Goal: Task Accomplishment & Management: Manage account settings

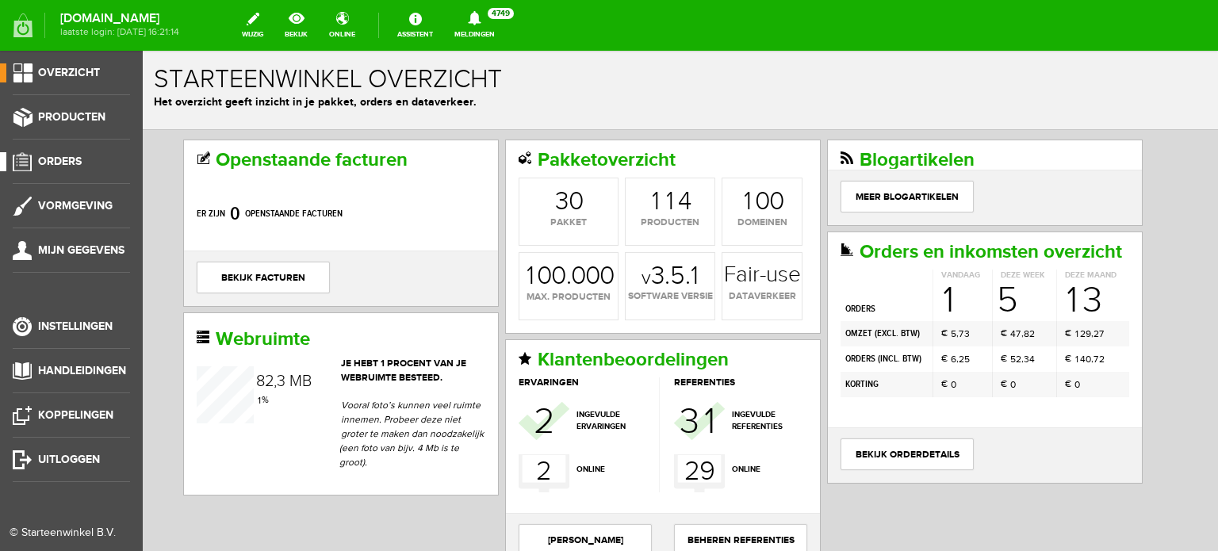
click at [71, 158] on span "Orders" at bounding box center [60, 161] width 44 height 13
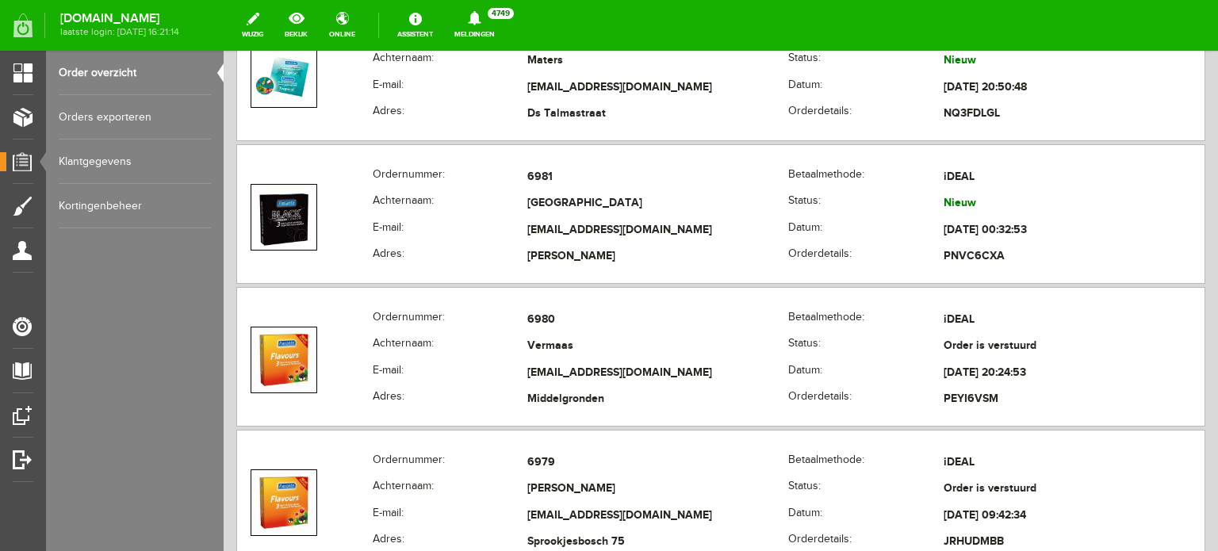
scroll to position [606, 0]
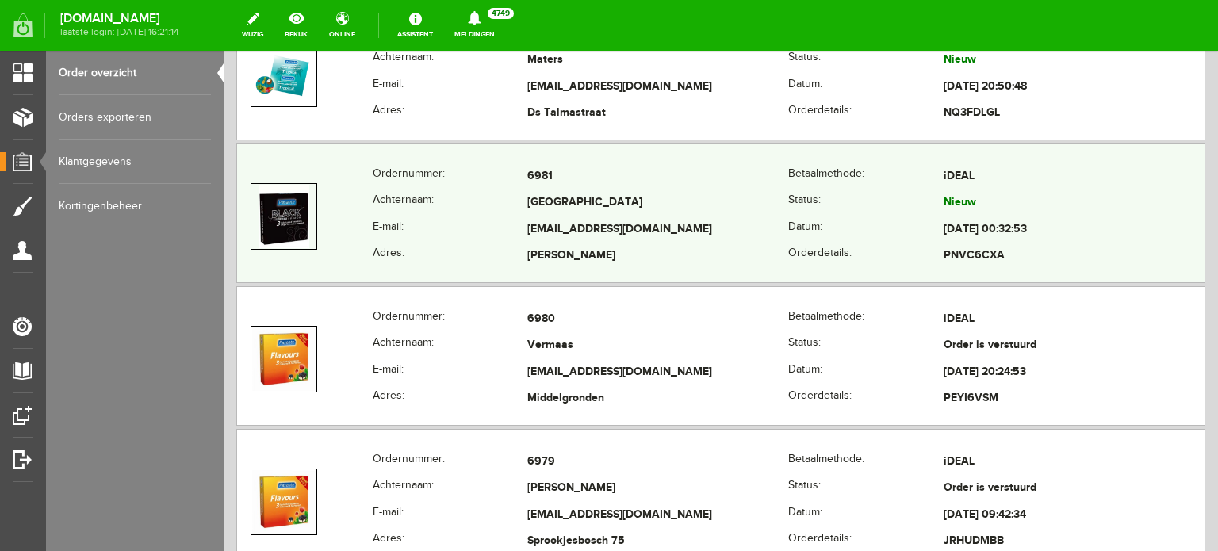
click at [534, 199] on td "[GEOGRAPHIC_DATA]" at bounding box center [657, 203] width 261 height 27
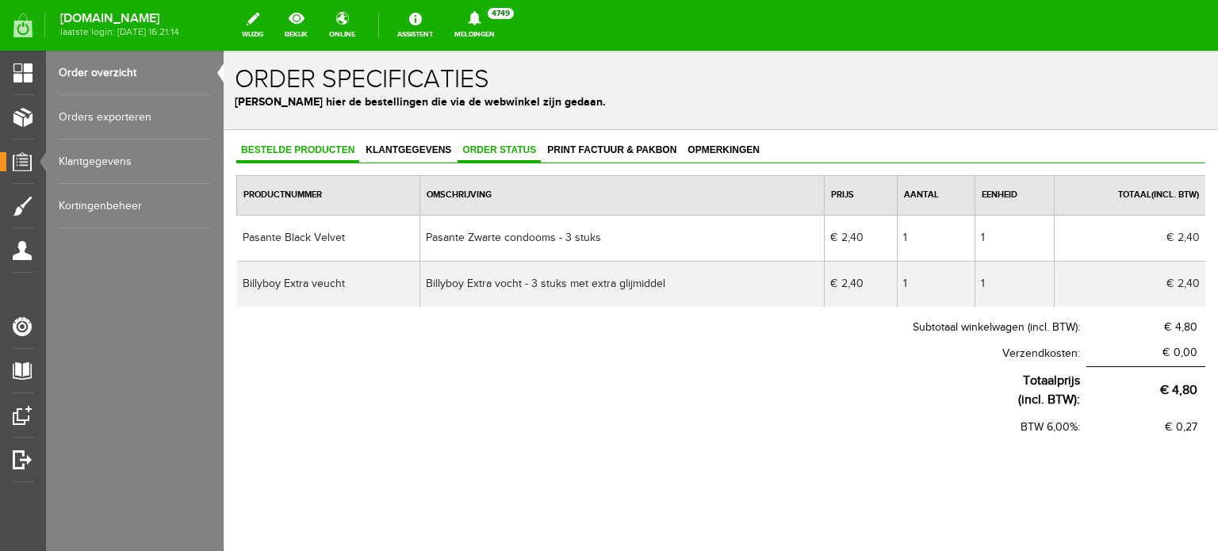
click at [504, 156] on link "Order status" at bounding box center [499, 151] width 83 height 23
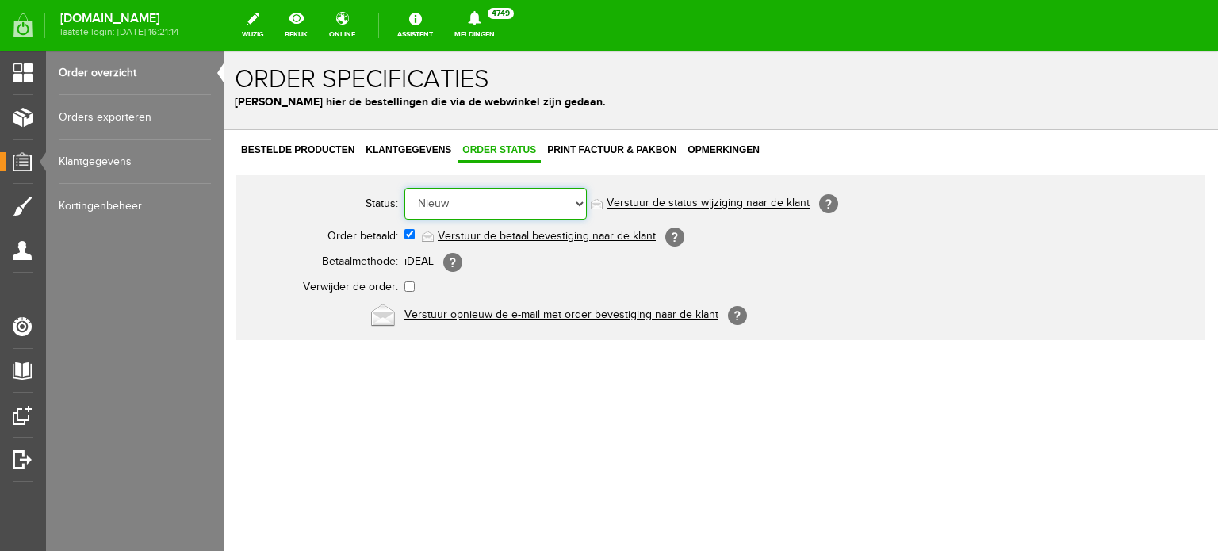
click at [503, 188] on select "Order niet afgerond Nieuw Order in behandeling Wacht op leverancier Wacht op be…" at bounding box center [495, 204] width 182 height 32
select select "7"
click at [404, 188] on select "Order niet afgerond Nieuw Order in behandeling Wacht op leverancier Wacht op be…" at bounding box center [495, 204] width 182 height 32
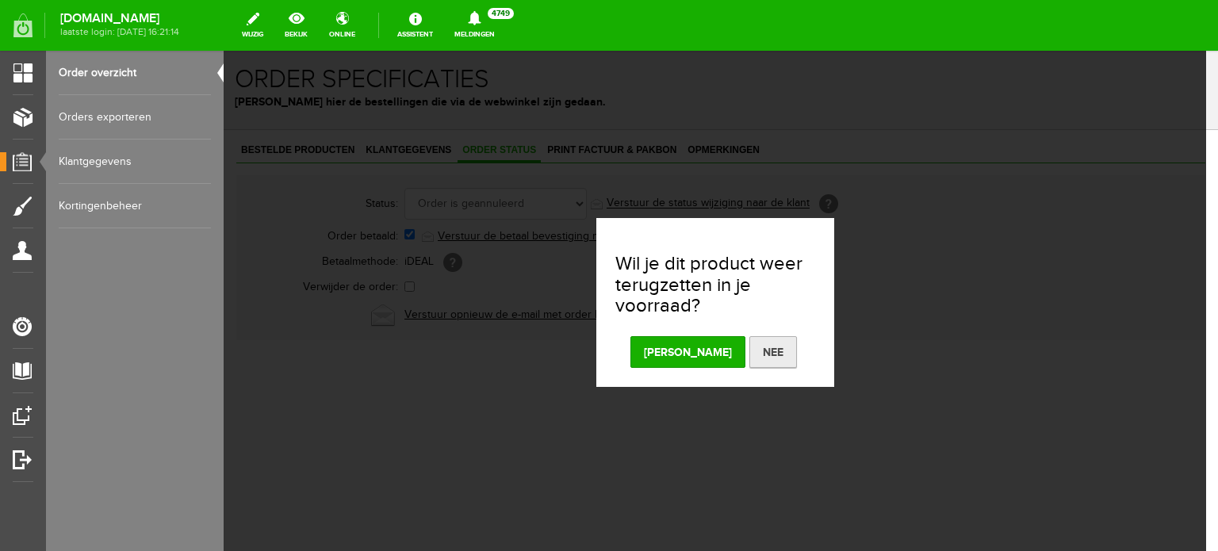
click at [749, 342] on button "Nee" at bounding box center [773, 352] width 48 height 32
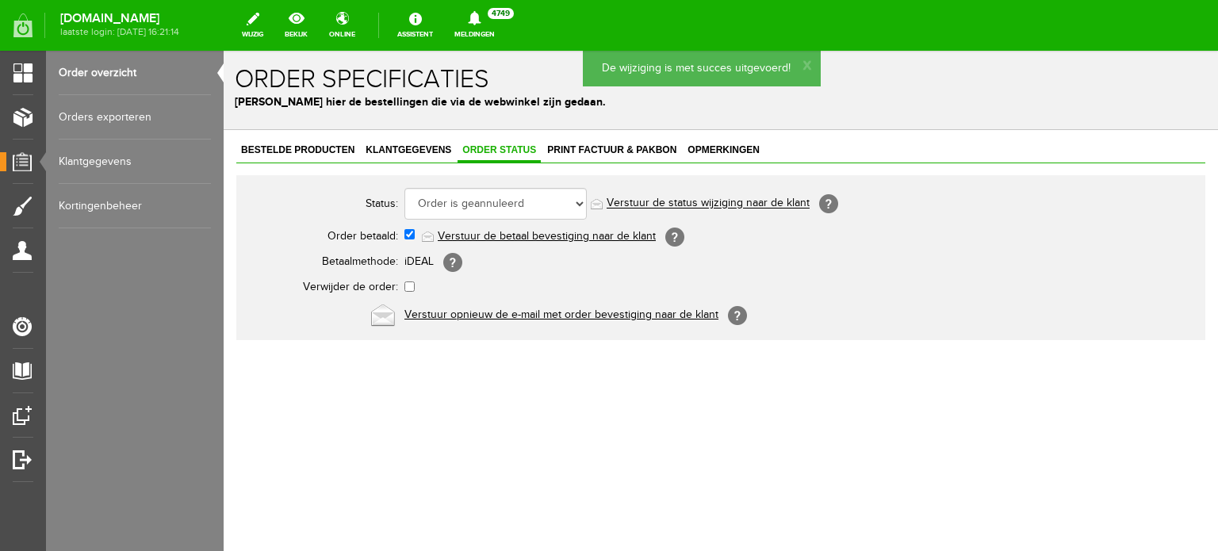
click at [680, 197] on link "Verstuur de status wijziging naar de klant" at bounding box center [708, 203] width 203 height 13
click at [304, 147] on span "Bestelde producten" at bounding box center [297, 149] width 123 height 11
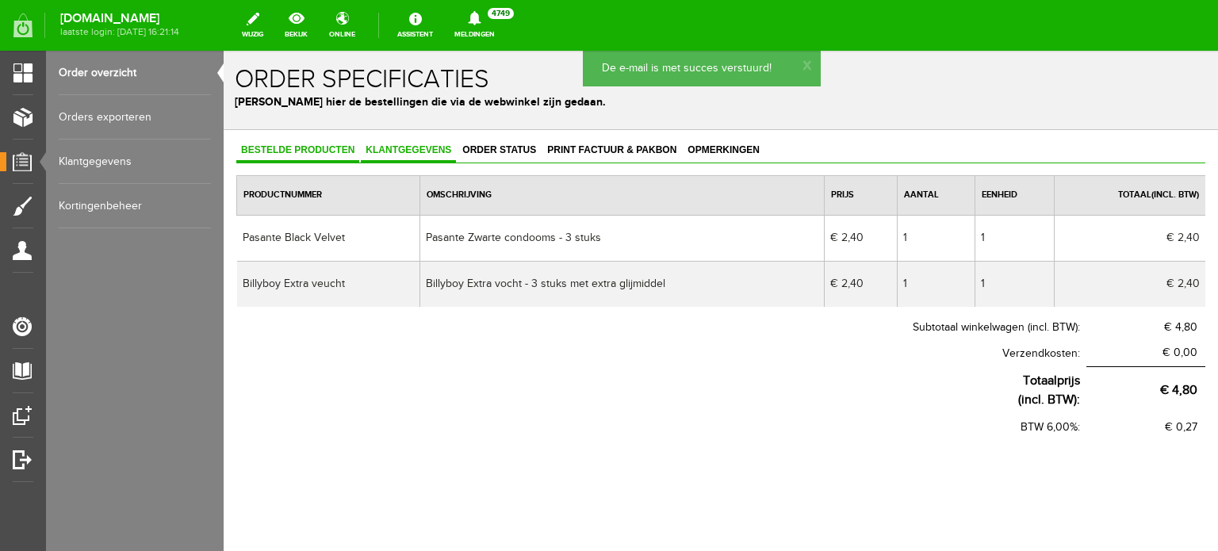
click at [396, 148] on span "Klantgegevens" at bounding box center [408, 149] width 95 height 11
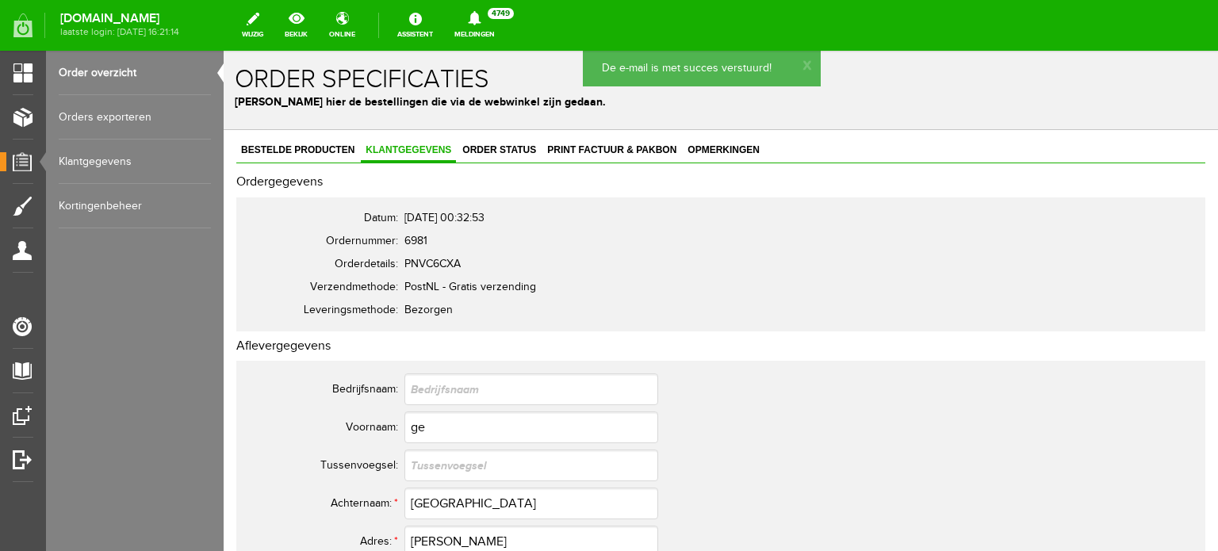
click at [416, 237] on span "6981" at bounding box center [415, 241] width 23 height 13
copy span "6981"
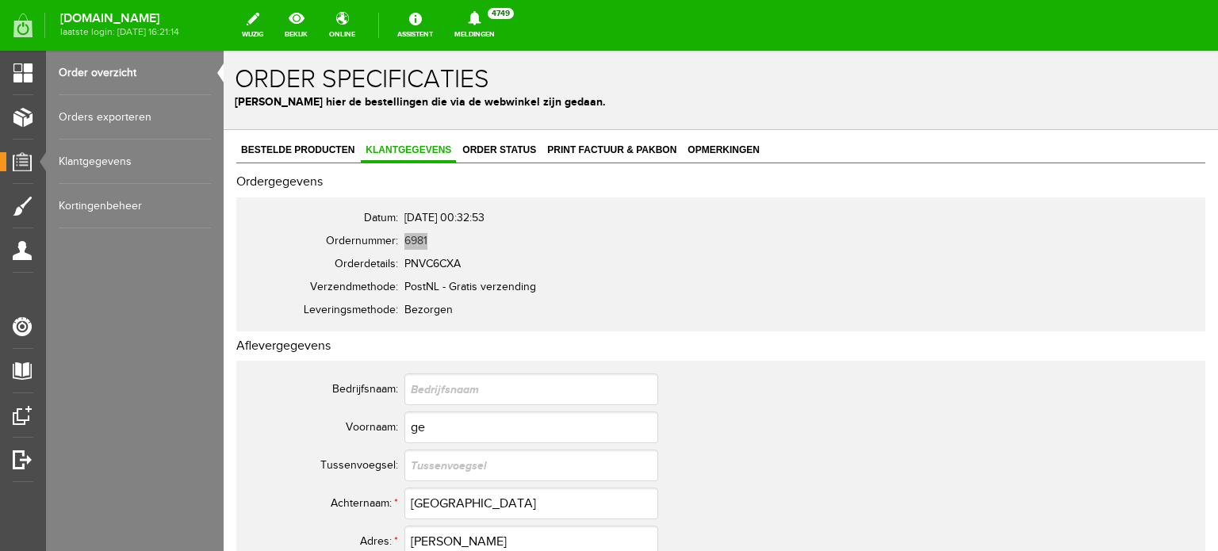
click at [130, 60] on link "Order overzicht" at bounding box center [135, 73] width 152 height 44
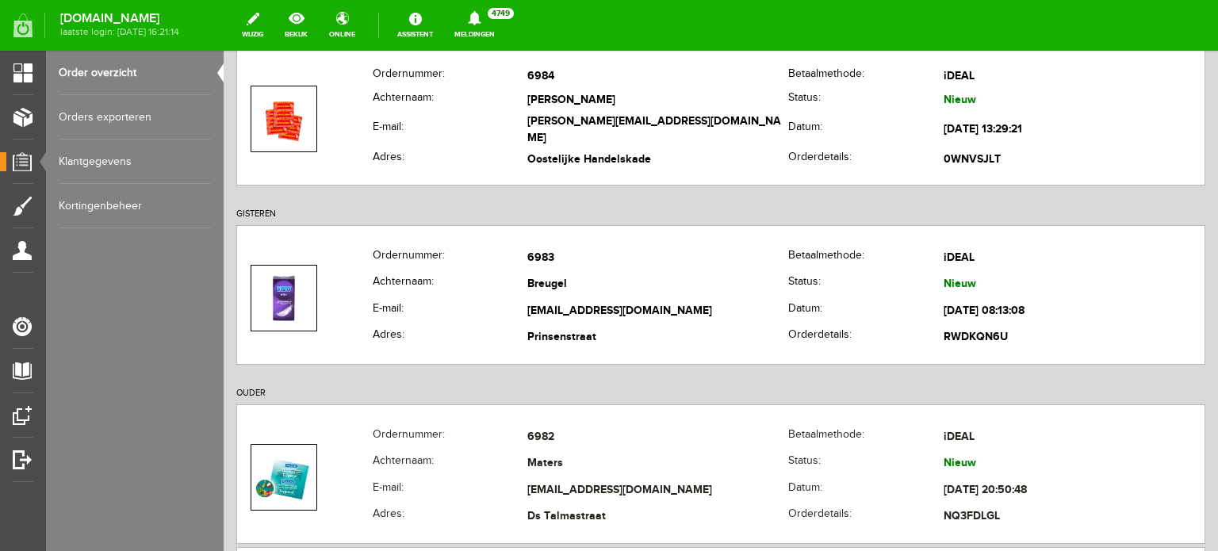
scroll to position [201, 0]
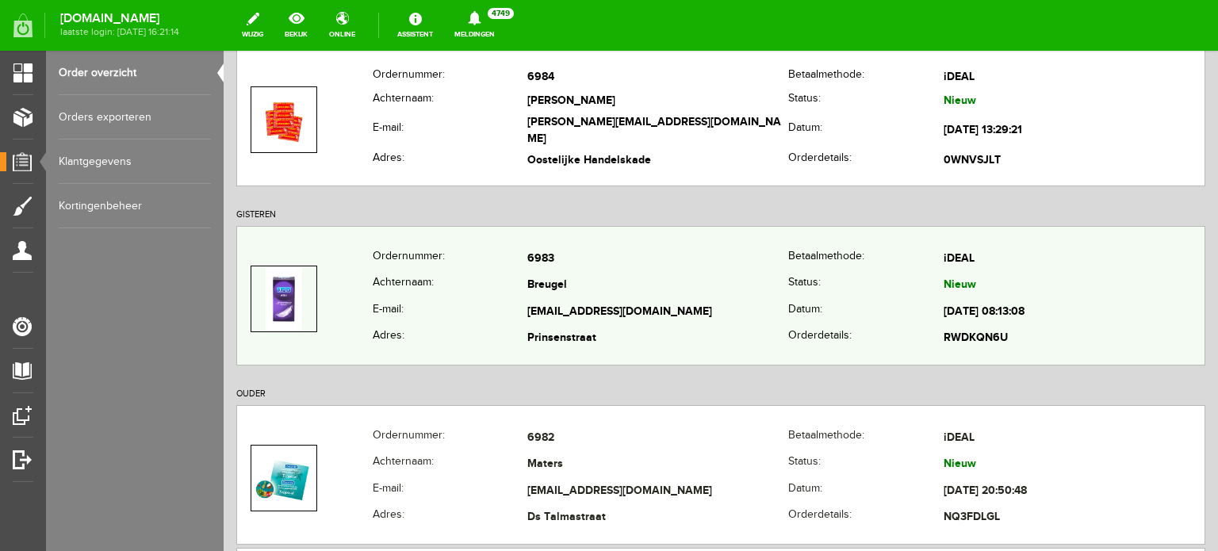
click at [818, 246] on th "Betaalmethode:" at bounding box center [865, 259] width 155 height 27
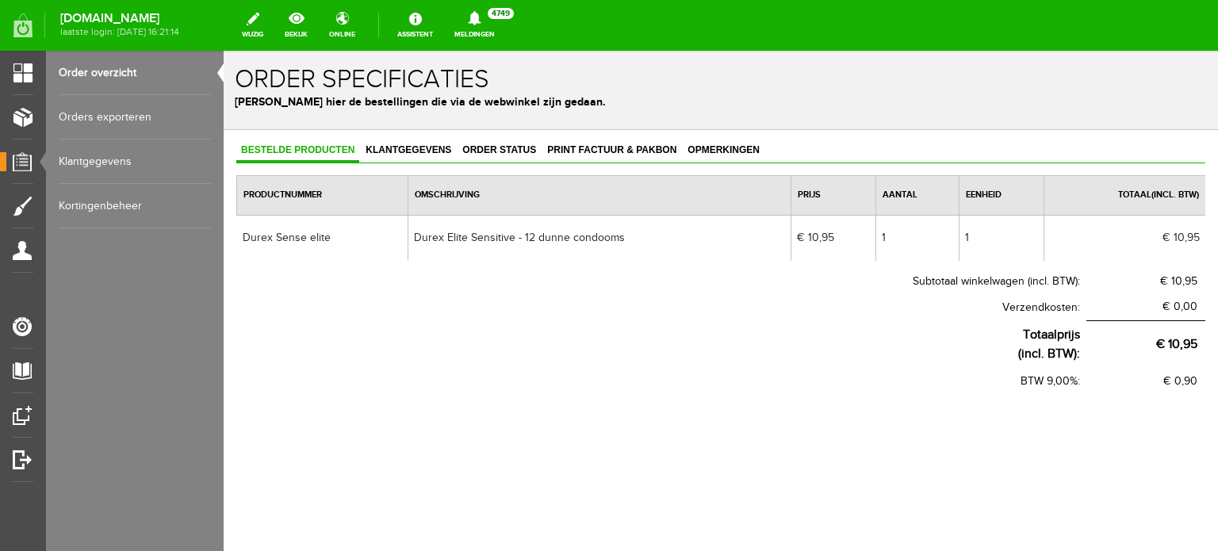
click at [131, 70] on link "Order overzicht" at bounding box center [135, 73] width 152 height 44
